Goal: Task Accomplishment & Management: Manage account settings

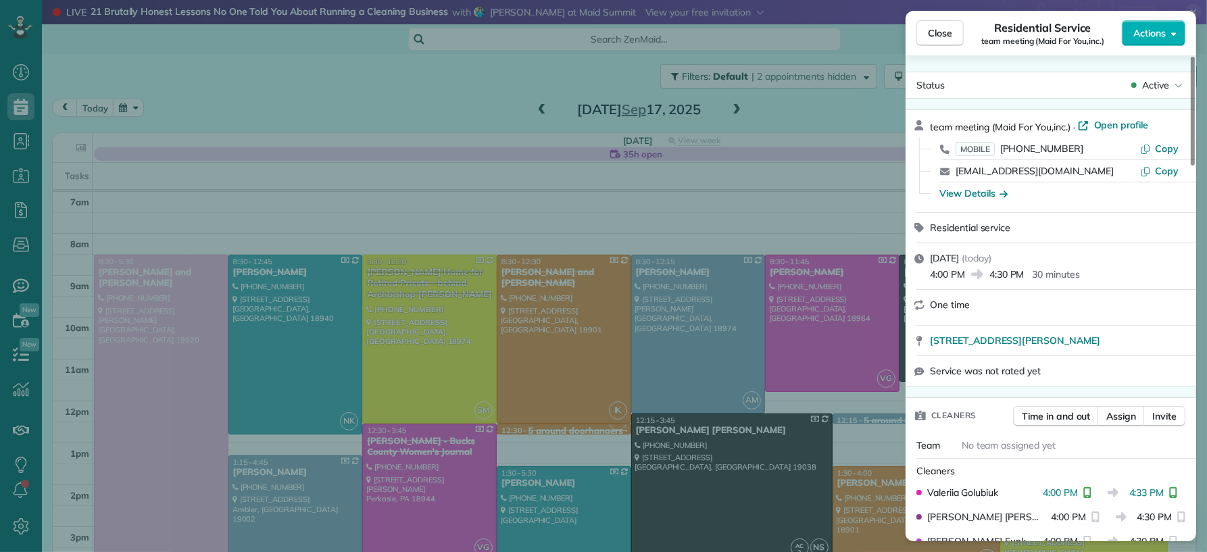
scroll to position [149, 0]
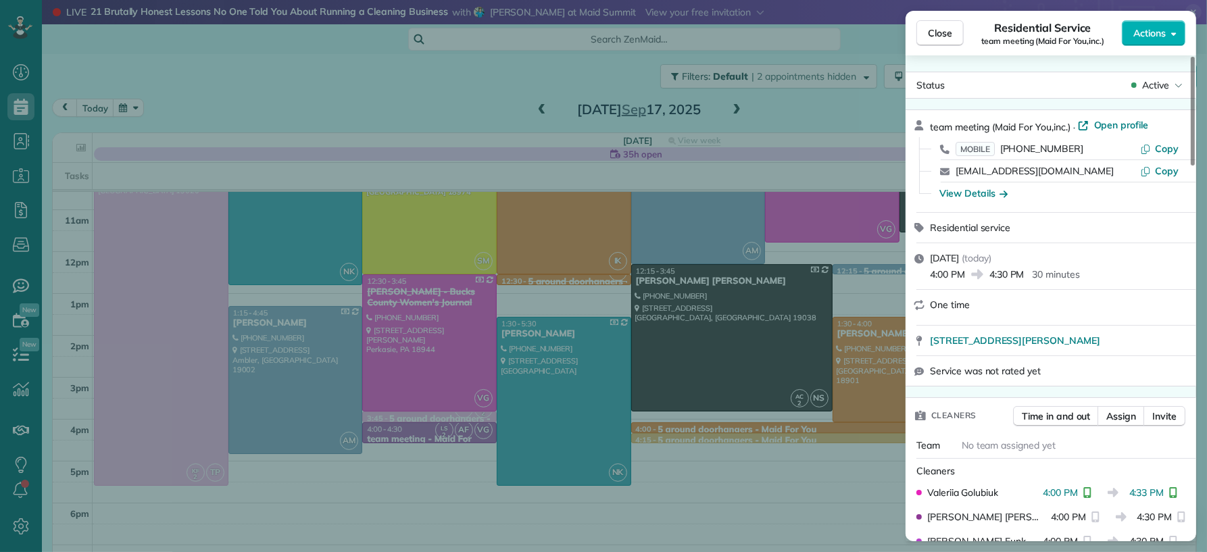
drag, startPoint x: 942, startPoint y: 29, endPoint x: 672, endPoint y: 108, distance: 281.7
click at [935, 30] on span "Close" at bounding box center [940, 33] width 24 height 14
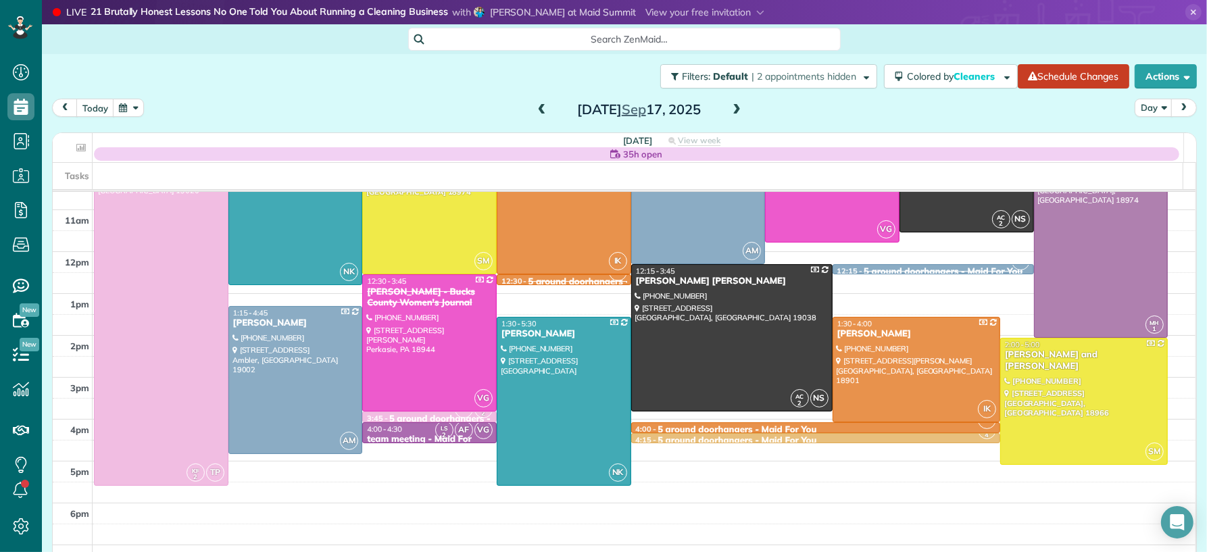
click at [735, 112] on span at bounding box center [736, 110] width 15 height 12
click at [734, 111] on span at bounding box center [736, 110] width 15 height 12
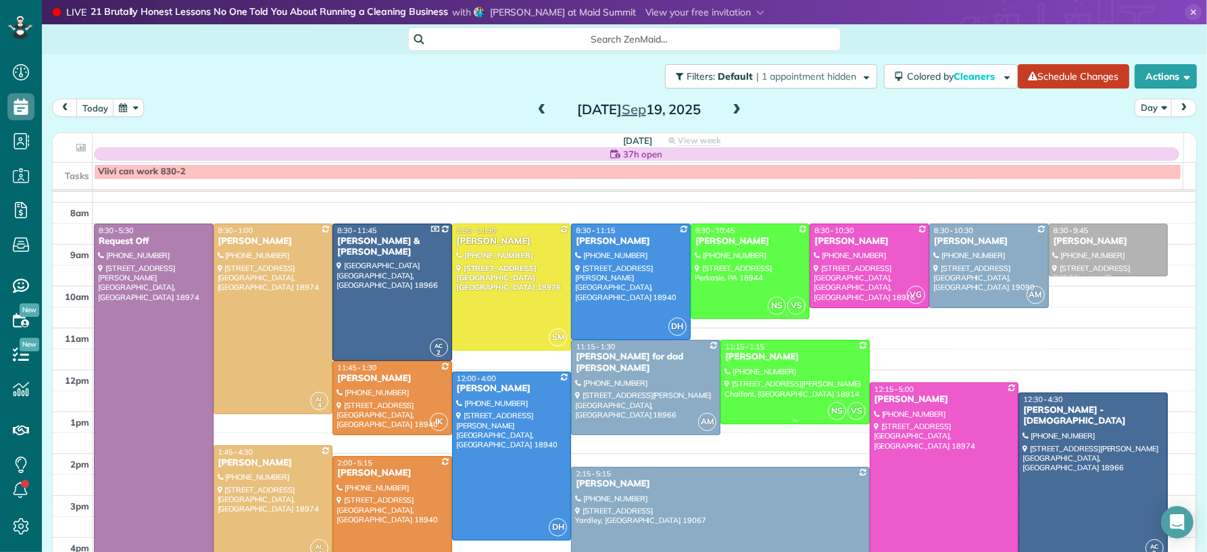
scroll to position [16, 0]
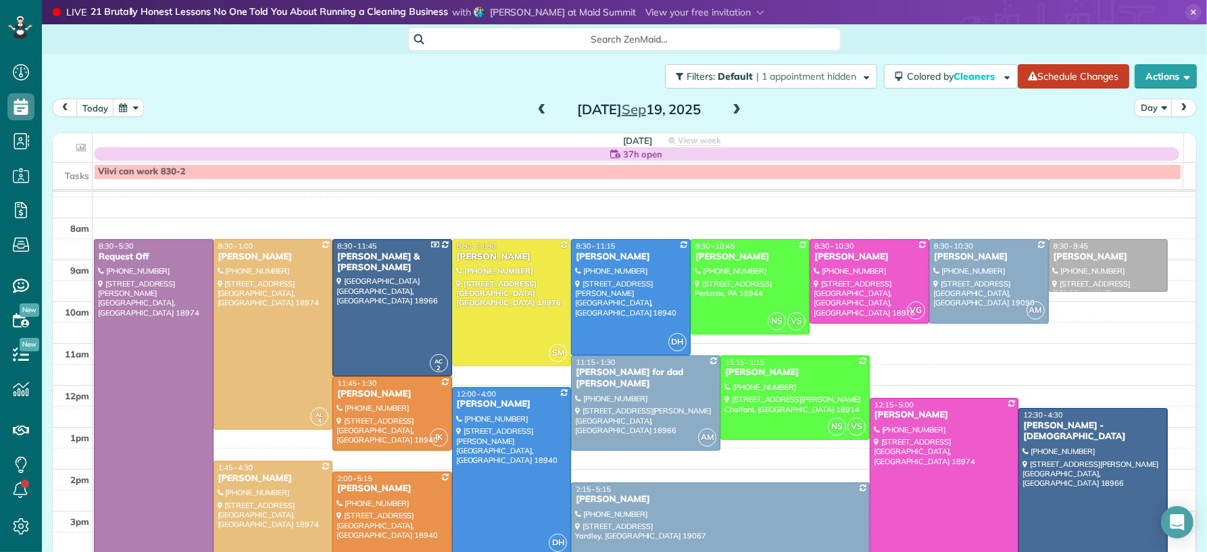
click at [875, 420] on div "[PERSON_NAME]" at bounding box center [944, 415] width 141 height 11
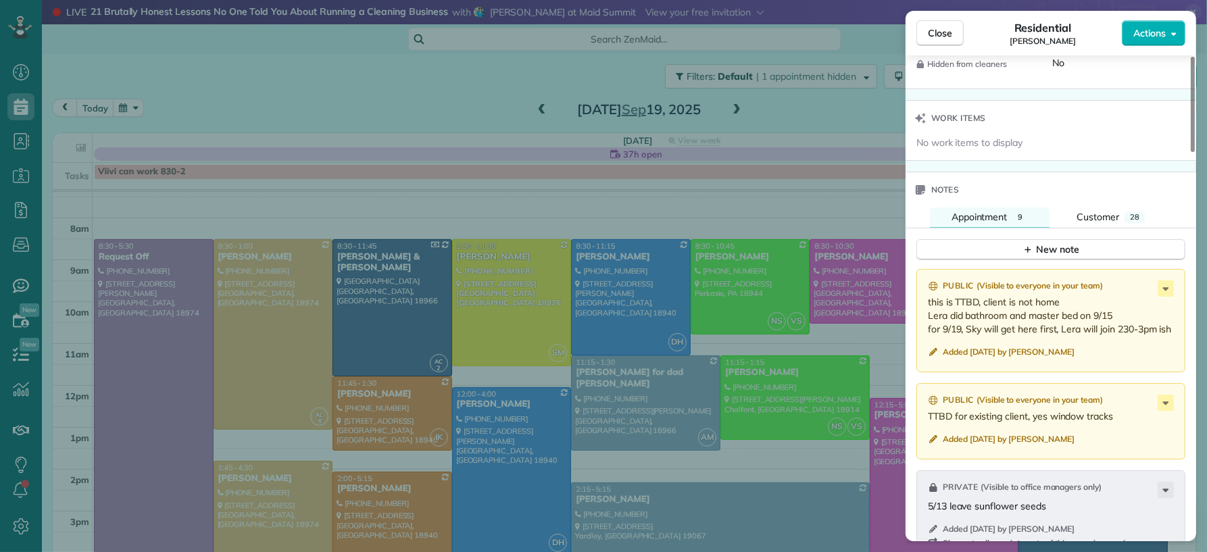
scroll to position [1339, 0]
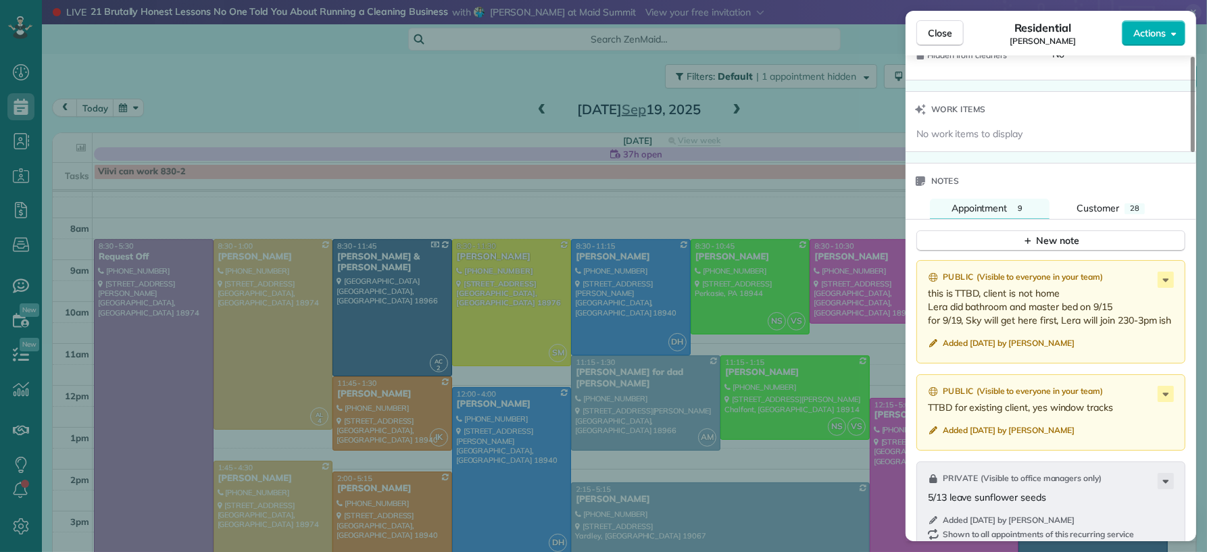
drag, startPoint x: 933, startPoint y: 30, endPoint x: 946, endPoint y: 337, distance: 307.1
click at [933, 30] on span "Close" at bounding box center [940, 33] width 24 height 14
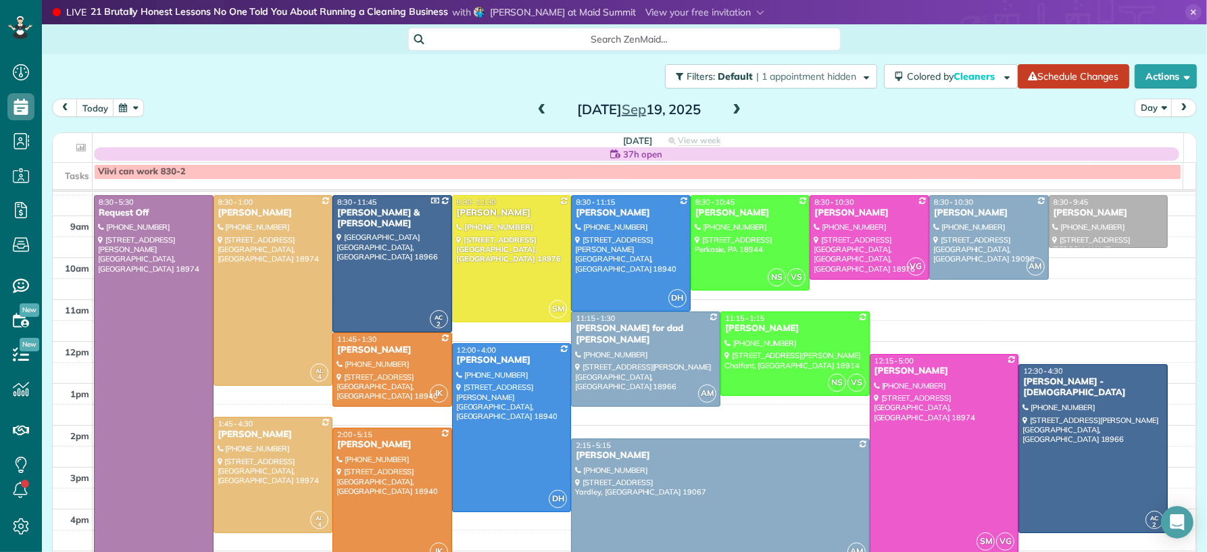
scroll to position [62, 0]
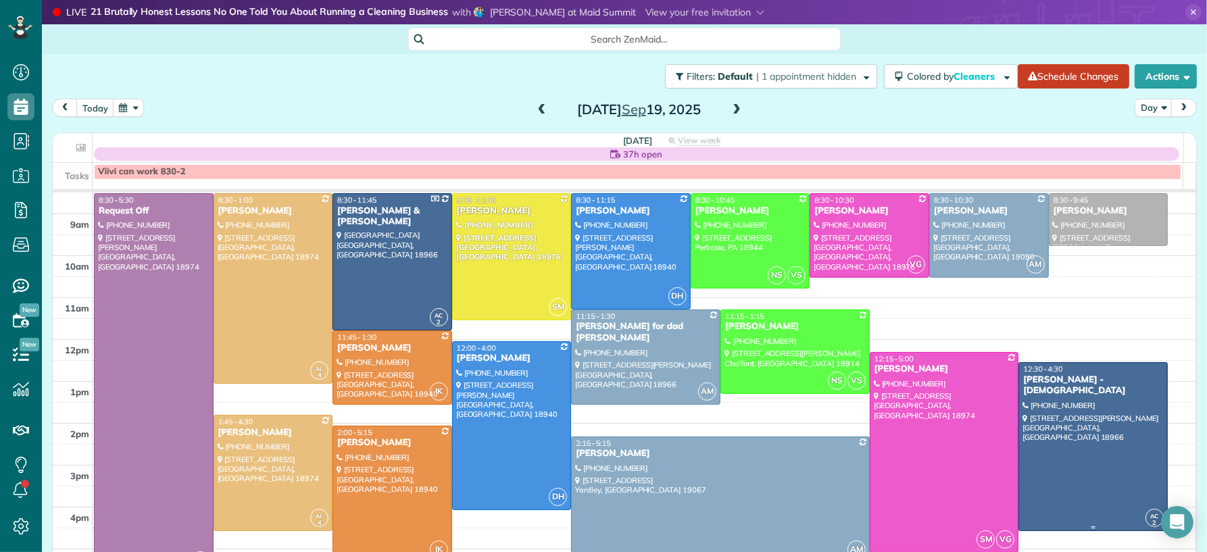
click at [1062, 393] on div "[PERSON_NAME] - [DEMOGRAPHIC_DATA]" at bounding box center [1093, 385] width 141 height 23
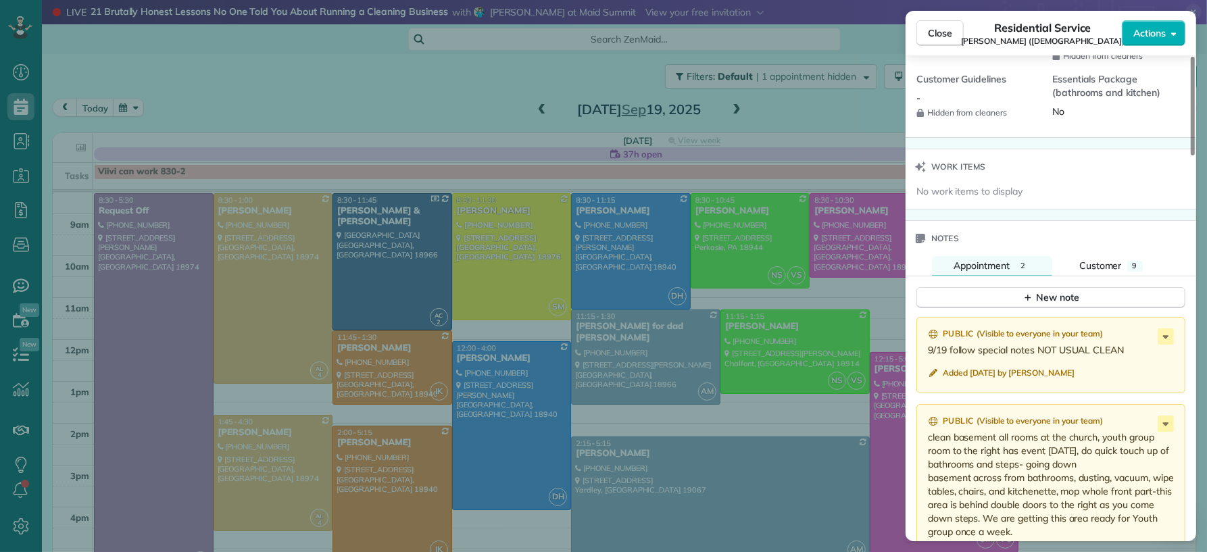
scroll to position [1369, 0]
click at [931, 35] on div "Close Residential Service [PERSON_NAME] ([DEMOGRAPHIC_DATA]) Actions" at bounding box center [1051, 33] width 291 height 45
click at [941, 26] on span "Close" at bounding box center [940, 33] width 24 height 14
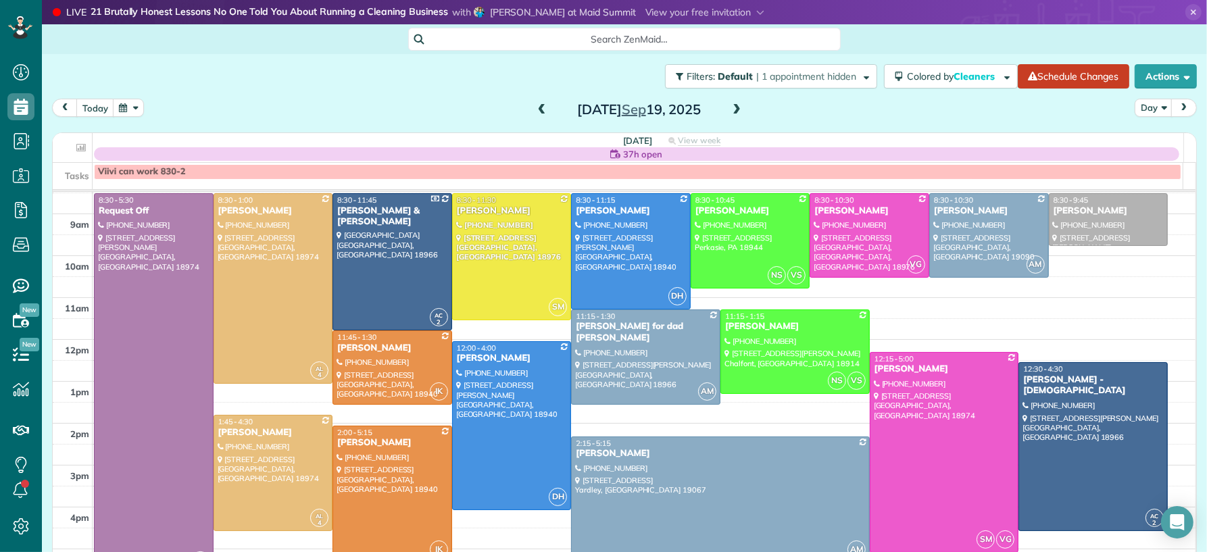
drag, startPoint x: 535, startPoint y: 110, endPoint x: 533, endPoint y: 118, distance: 8.4
click at [535, 110] on span at bounding box center [542, 110] width 15 height 12
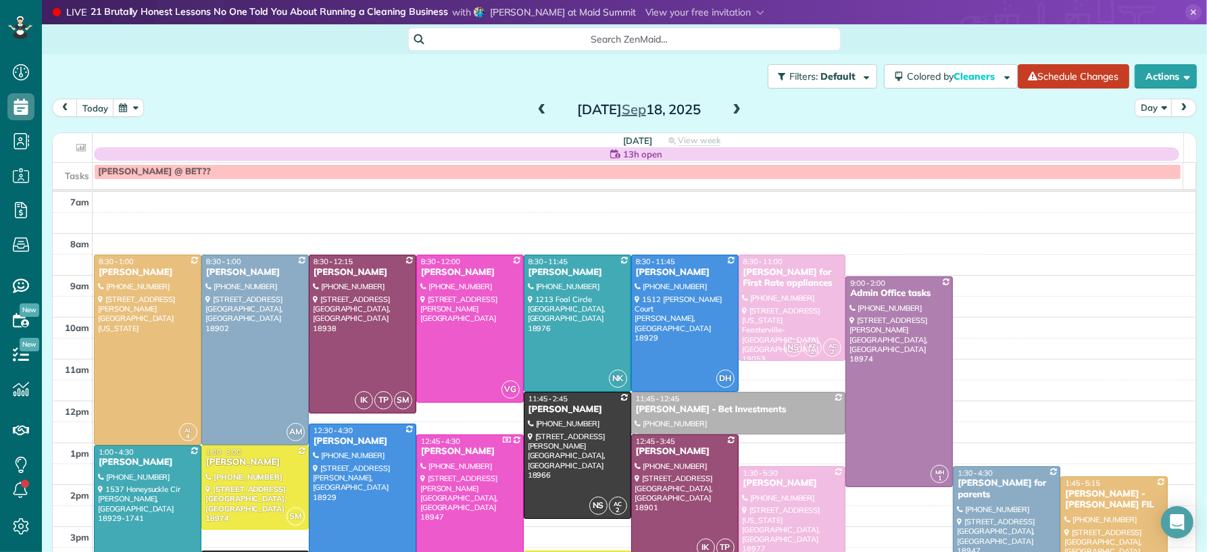
click at [536, 109] on span at bounding box center [542, 110] width 15 height 12
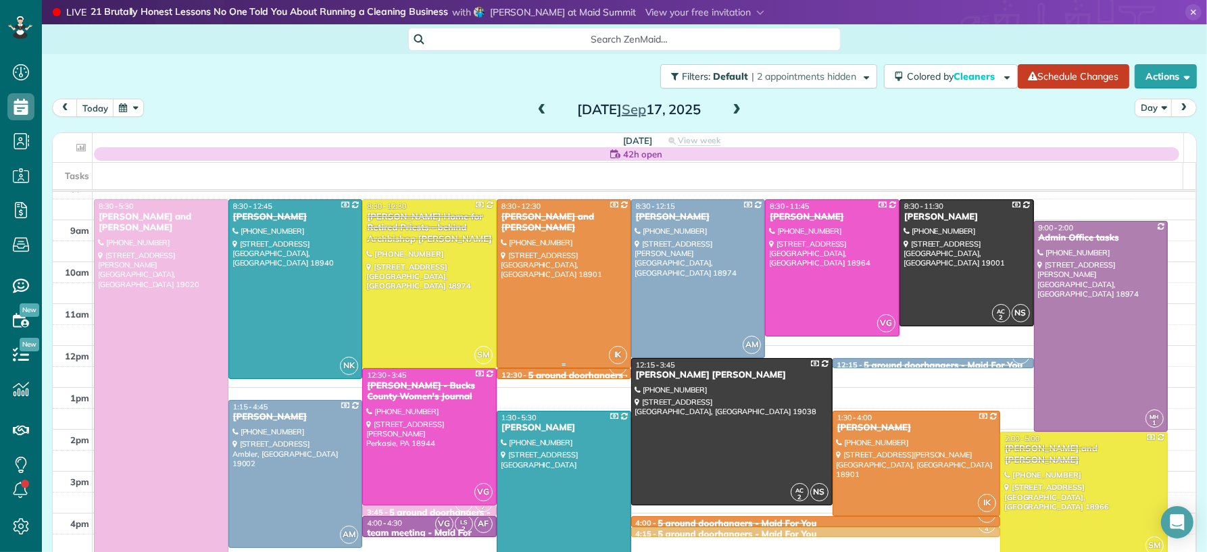
scroll to position [52, 0]
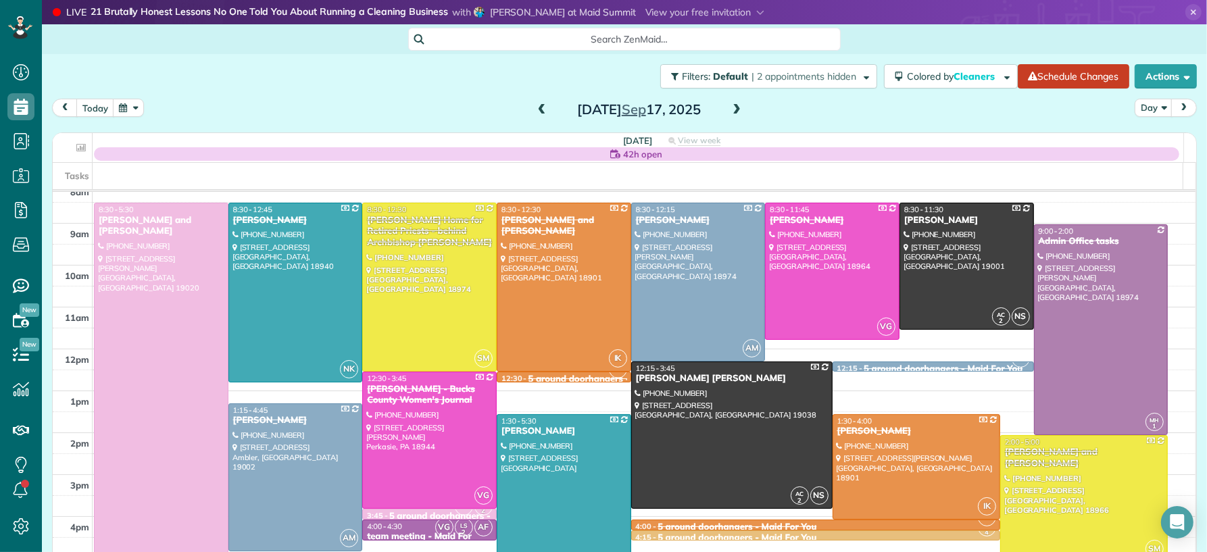
click at [1004, 450] on div "[PERSON_NAME] and [PERSON_NAME]" at bounding box center [1084, 458] width 160 height 23
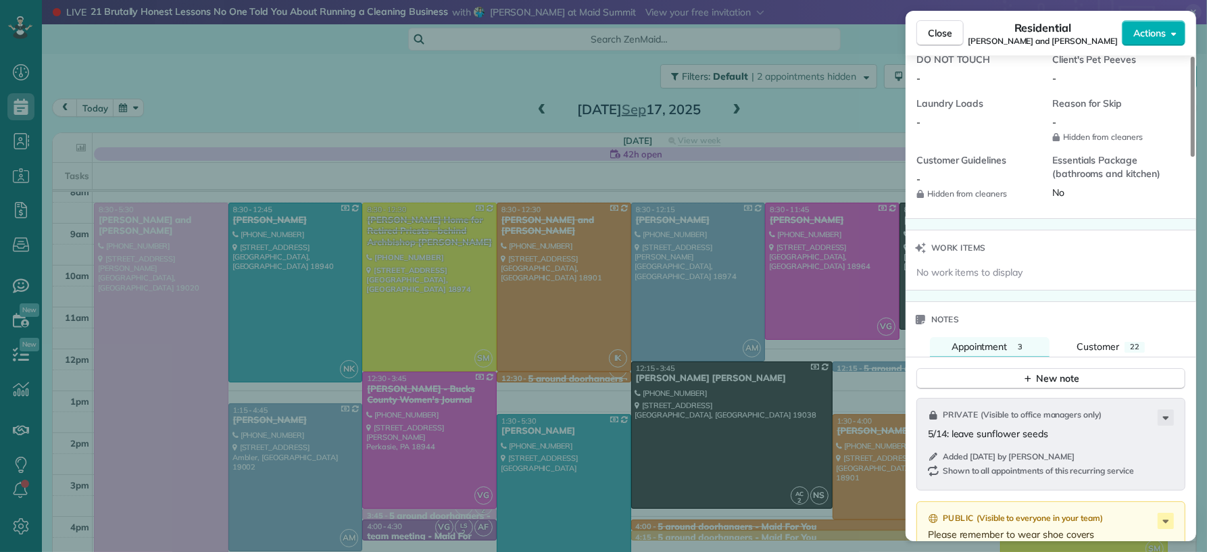
scroll to position [1342, 0]
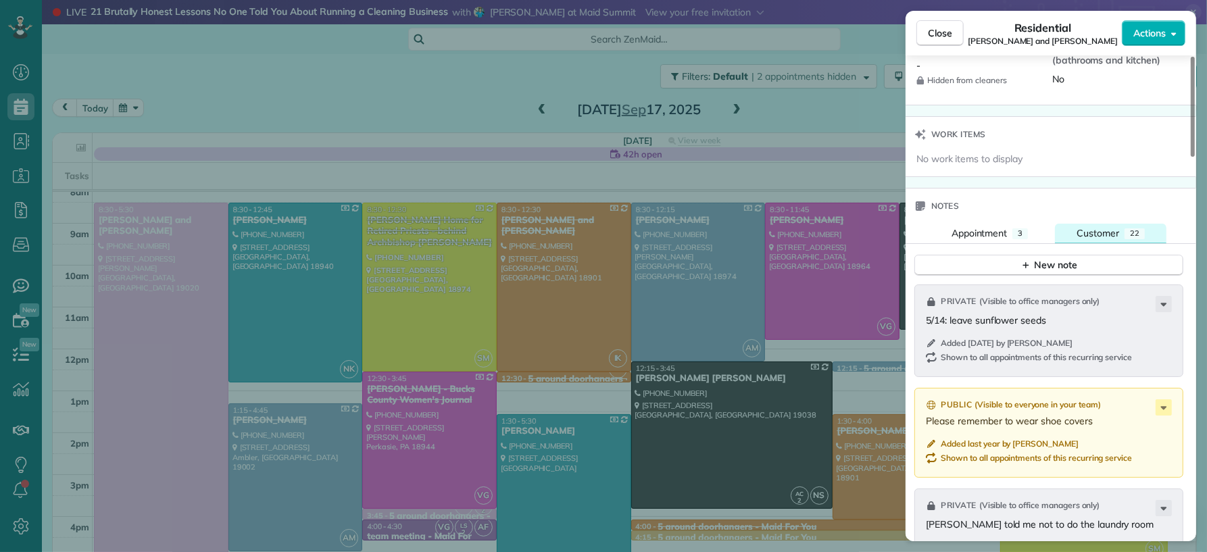
click at [1100, 239] on span "Customer" at bounding box center [1098, 233] width 43 height 12
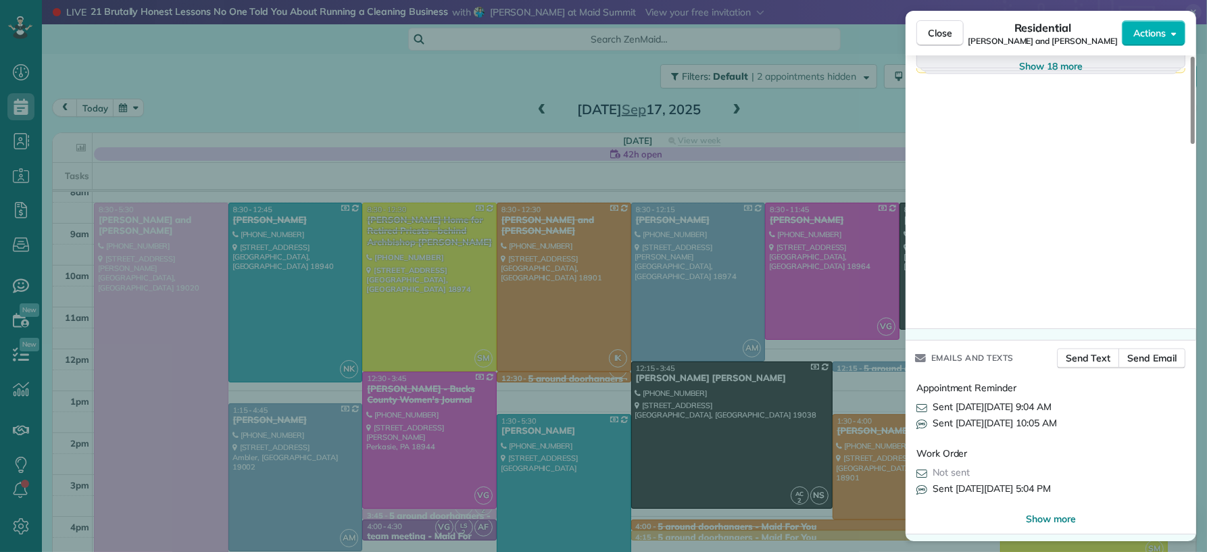
scroll to position [2185, 0]
click at [1040, 76] on span "Show 18 more" at bounding box center [1051, 70] width 64 height 14
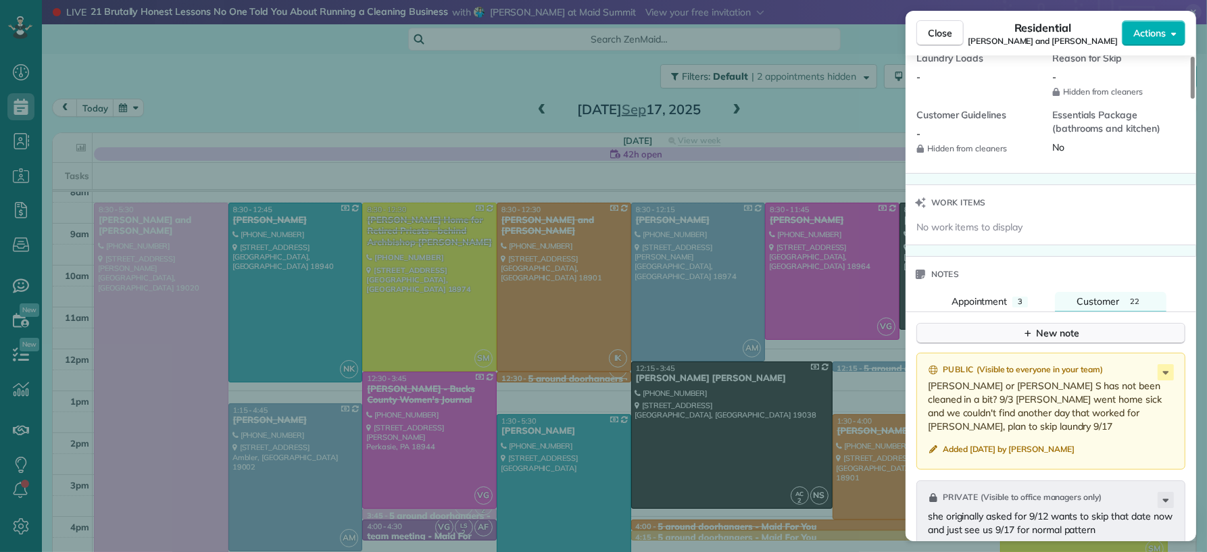
scroll to position [1271, 0]
click at [1009, 345] on button "New note" at bounding box center [1051, 336] width 269 height 21
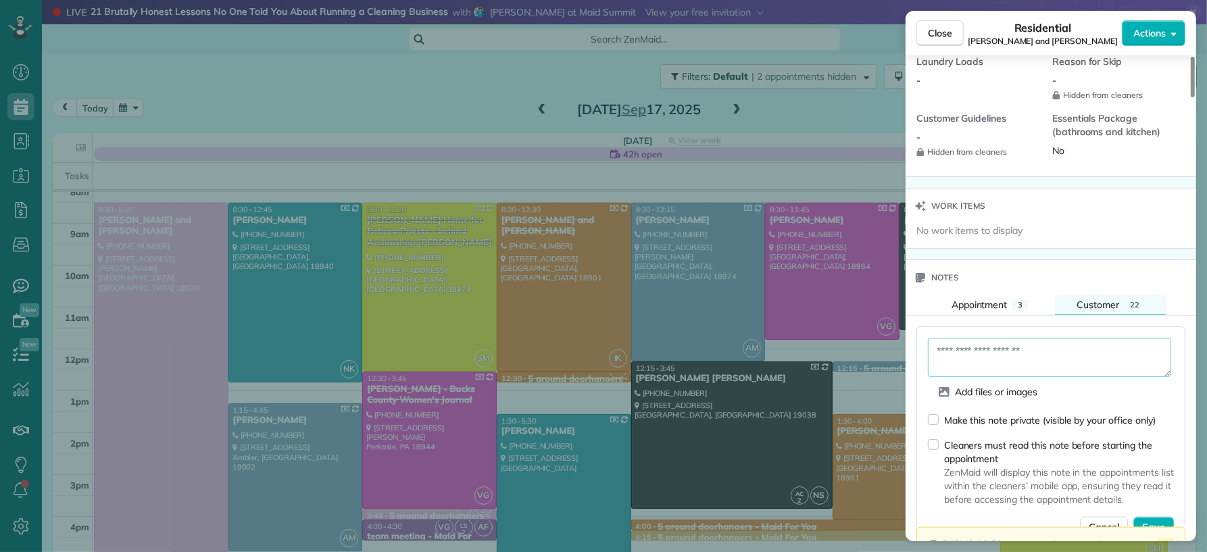
click at [981, 361] on textarea at bounding box center [1049, 357] width 243 height 39
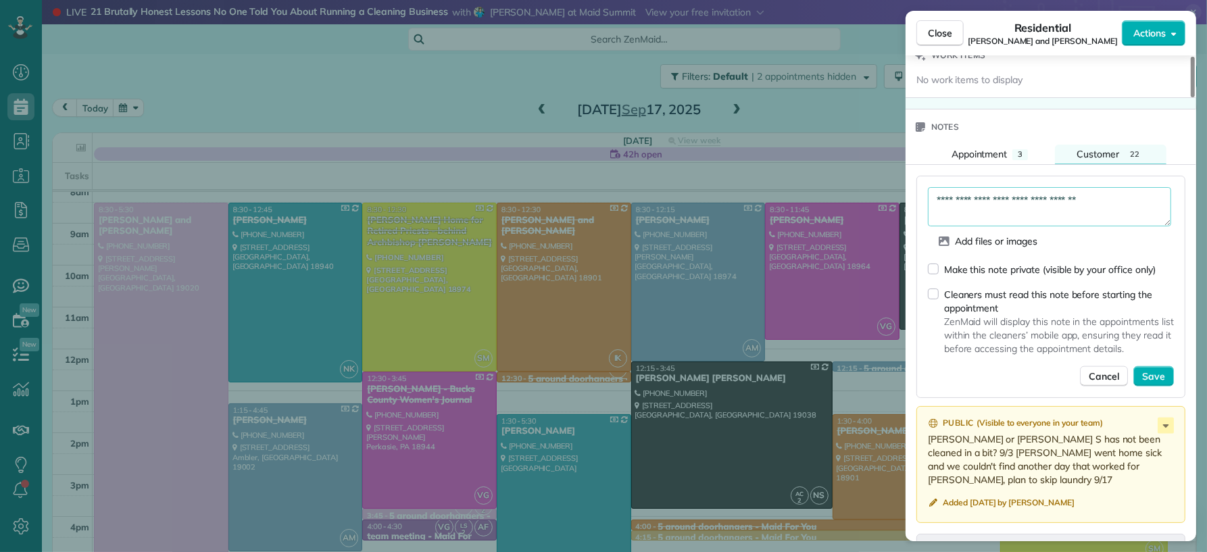
type textarea "**********"
click at [1150, 383] on span "Save" at bounding box center [1153, 377] width 23 height 14
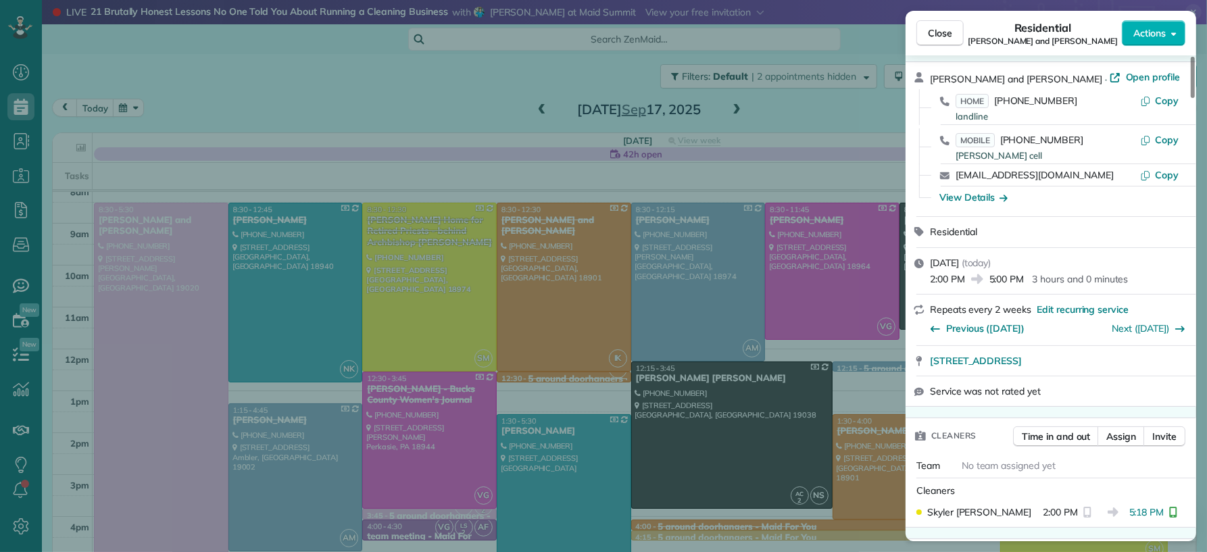
scroll to position [112, 0]
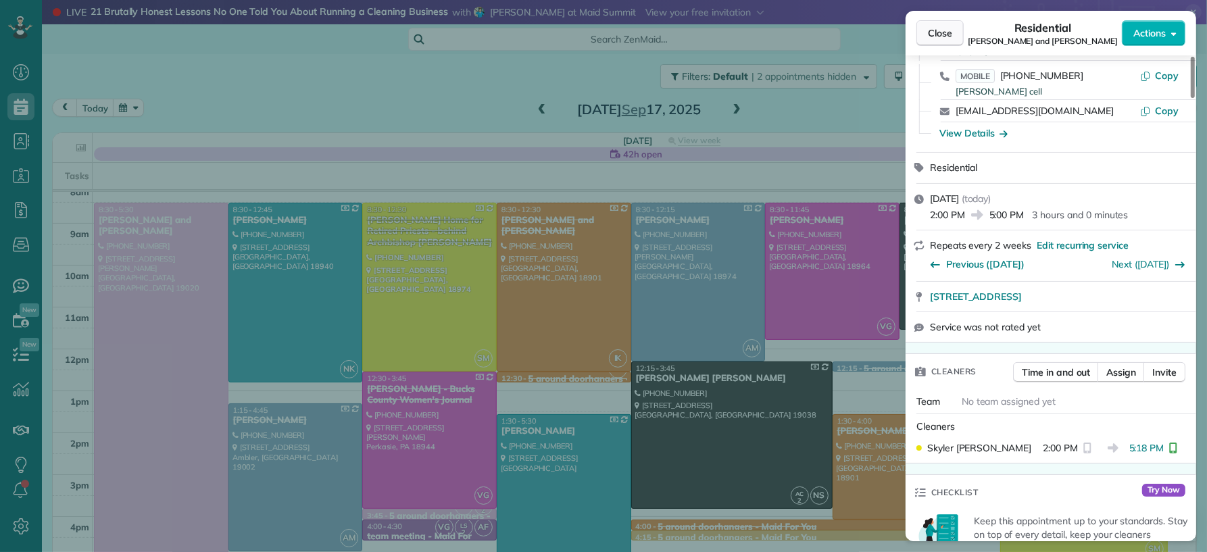
click at [956, 34] on button "Close" at bounding box center [940, 33] width 47 height 26
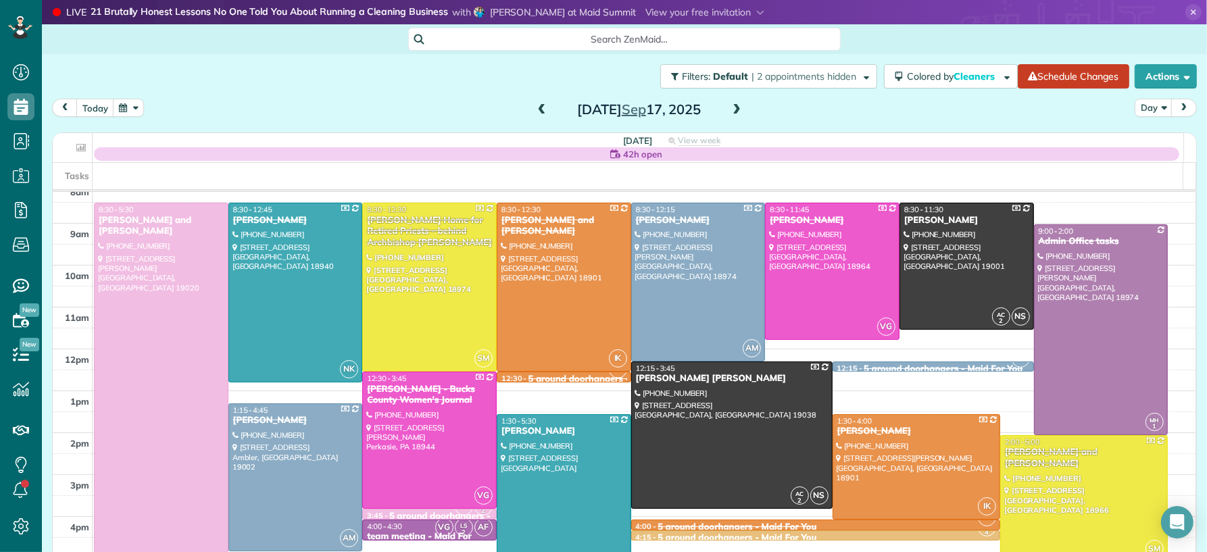
scroll to position [82, 0]
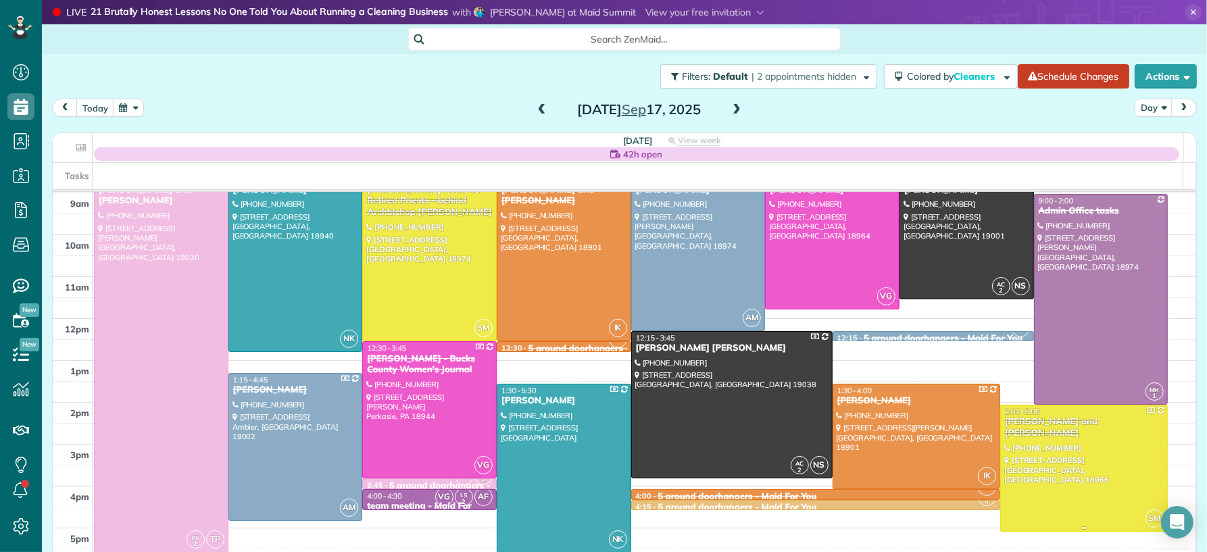
click at [1023, 422] on div "[PERSON_NAME] and [PERSON_NAME]" at bounding box center [1084, 427] width 160 height 23
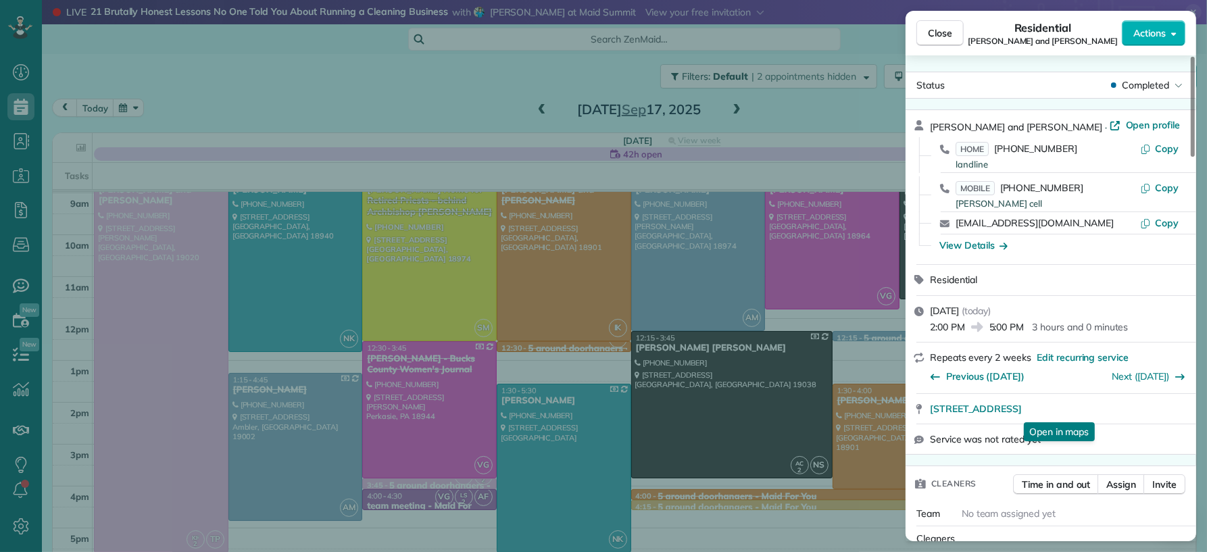
scroll to position [251, 0]
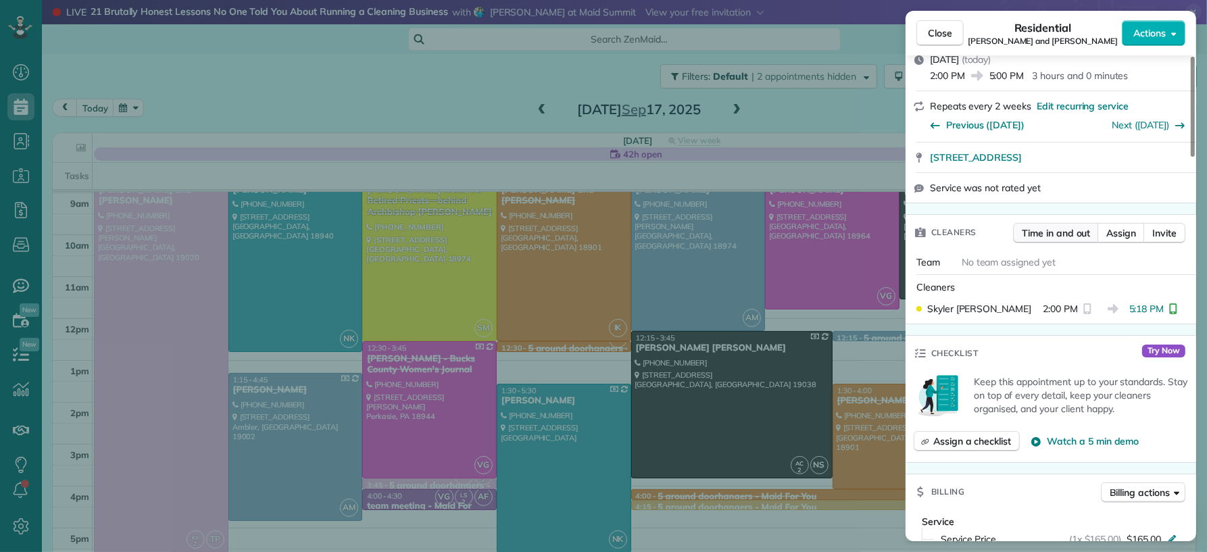
click at [1048, 231] on span "Time in and out" at bounding box center [1056, 233] width 68 height 14
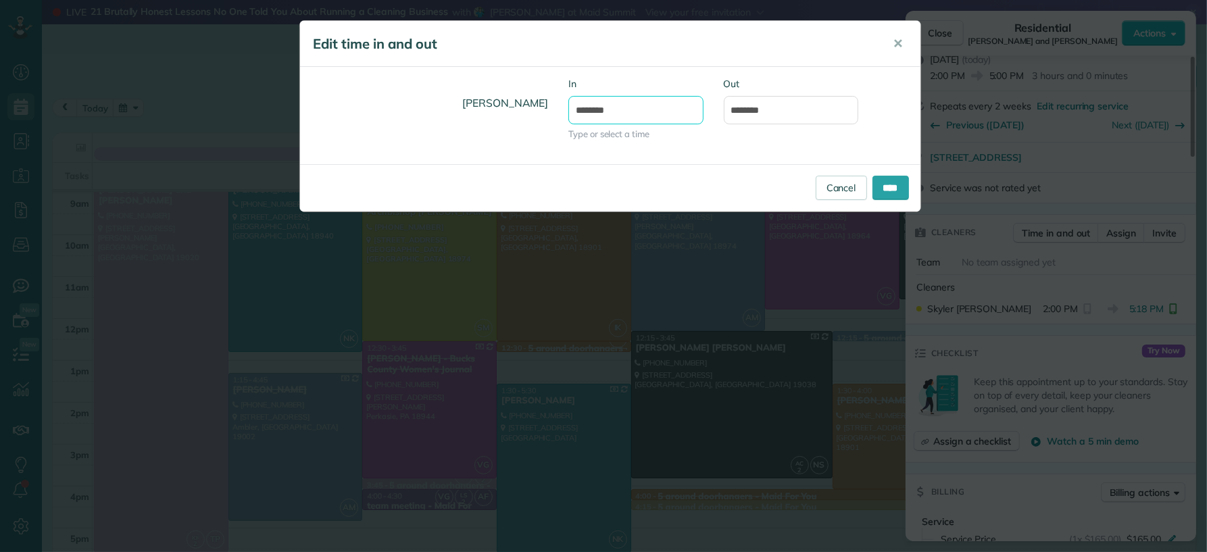
click at [597, 109] on input "*******" at bounding box center [635, 110] width 135 height 28
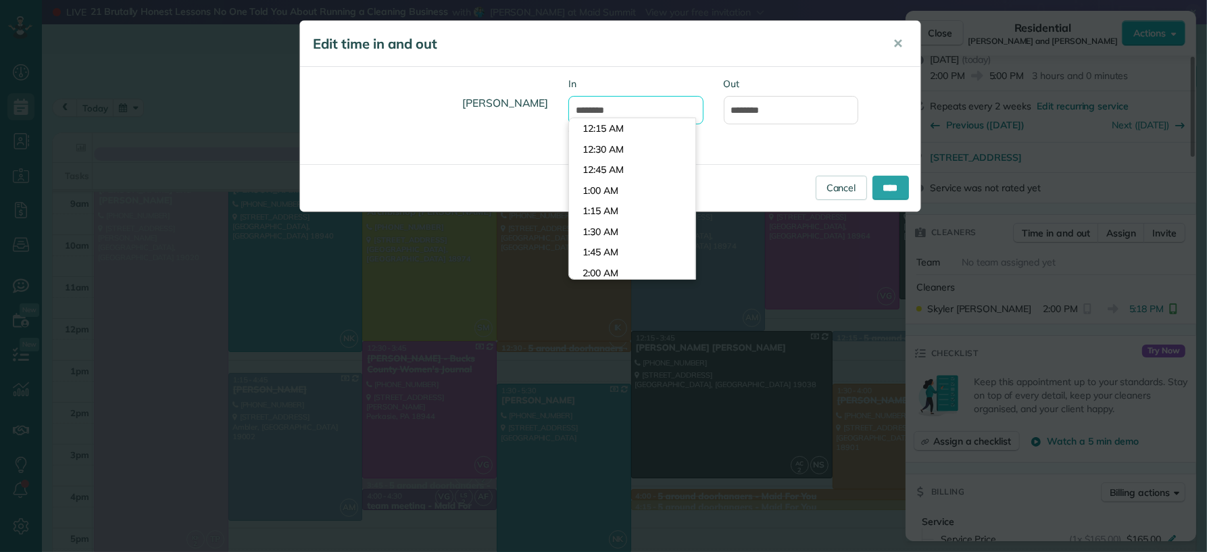
scroll to position [1114, 0]
type input "*******"
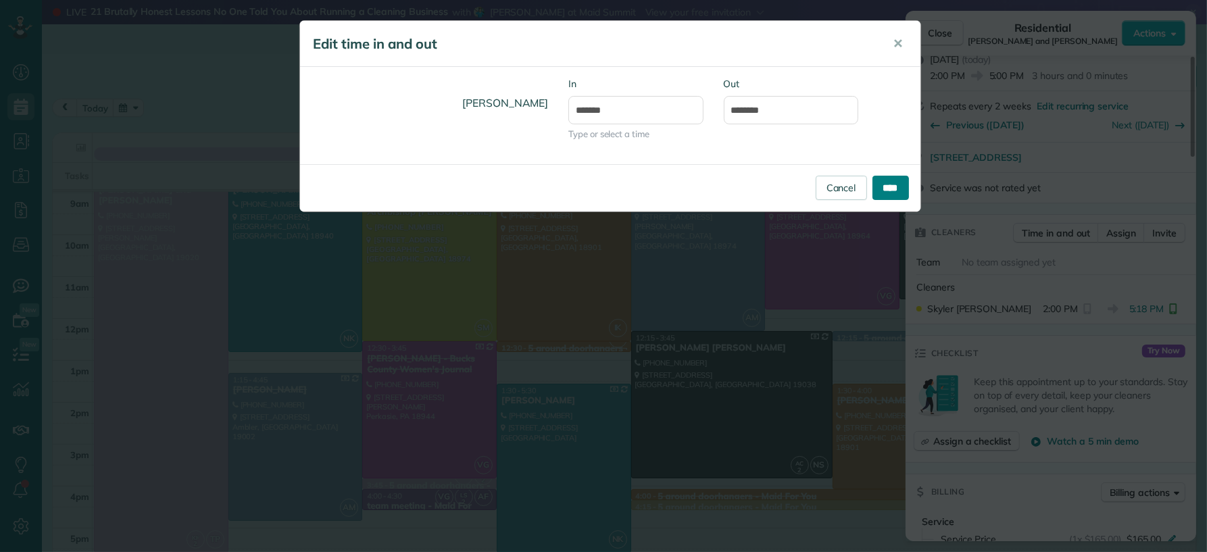
click at [890, 193] on input "****" at bounding box center [891, 188] width 37 height 24
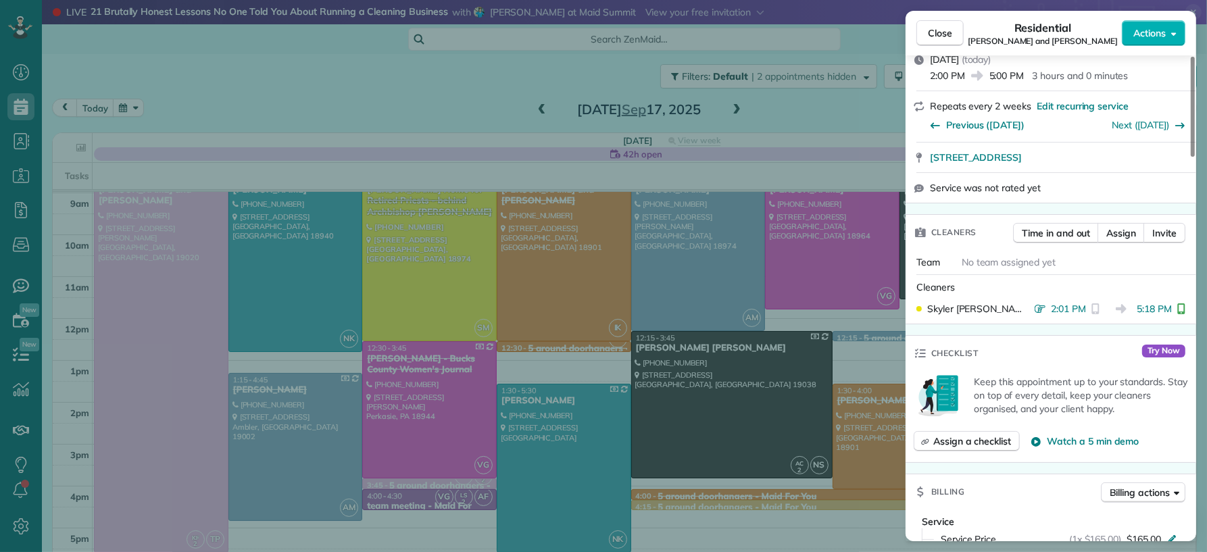
click at [959, 30] on button "Close" at bounding box center [940, 33] width 47 height 26
